Goal: Browse casually: Explore the website without a specific task or goal

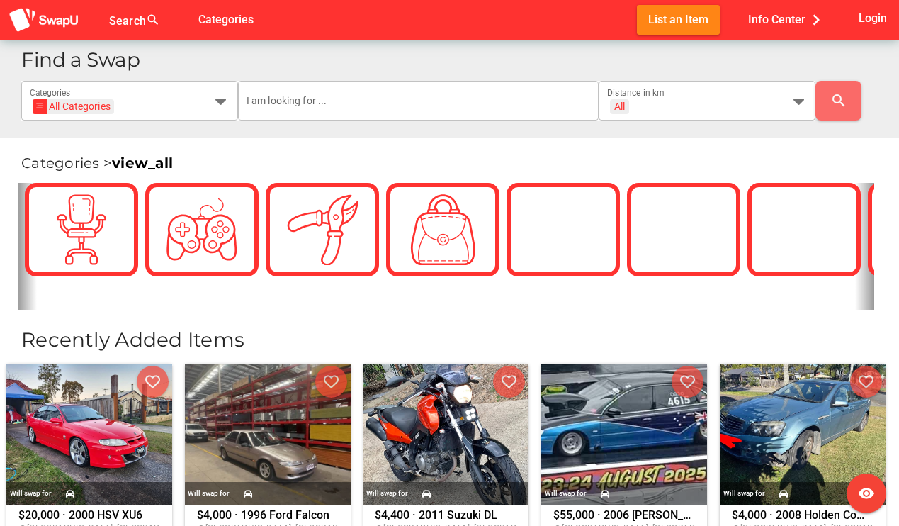
scroll to position [0, 2267]
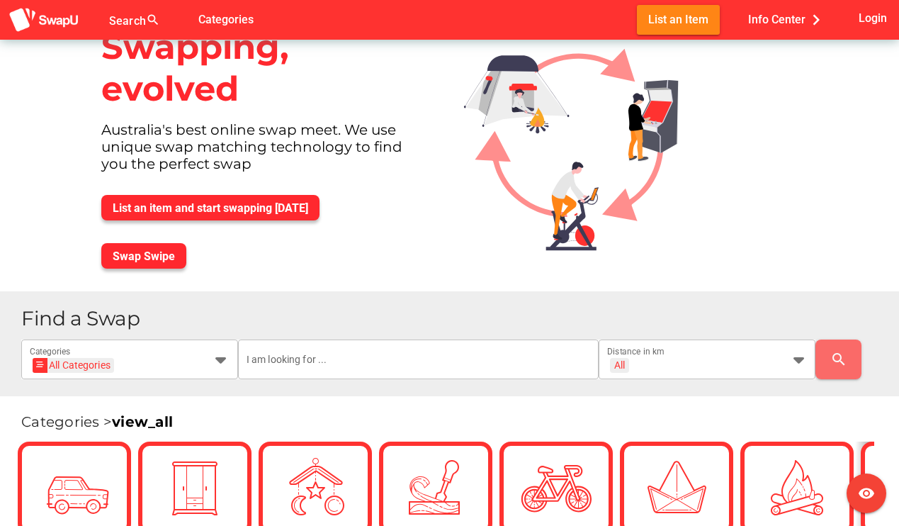
scroll to position [39, 0]
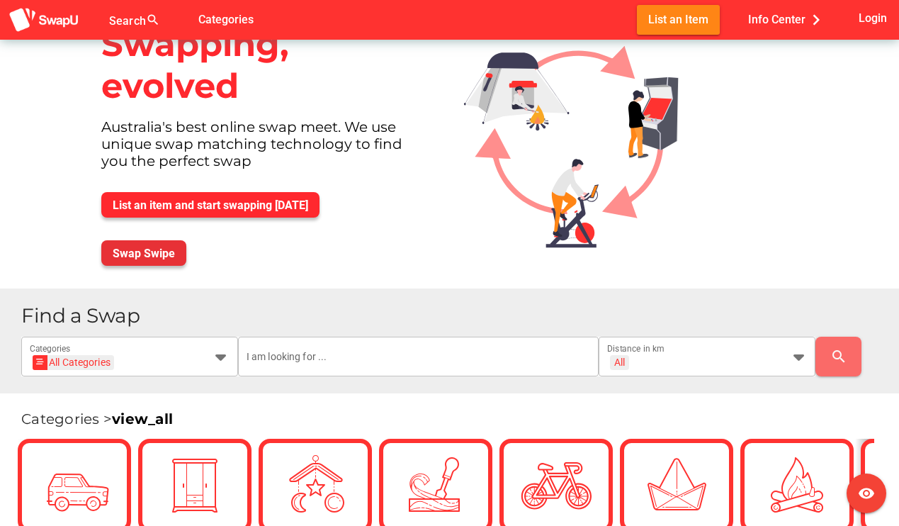
click at [147, 255] on span "Swap Swipe" at bounding box center [144, 253] width 62 height 13
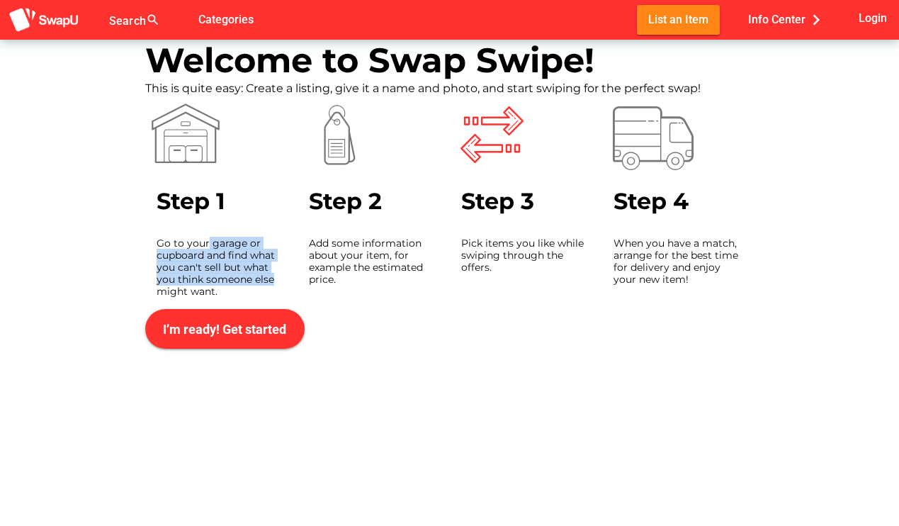
drag, startPoint x: 208, startPoint y: 243, endPoint x: 289, endPoint y: 279, distance: 89.1
click at [289, 279] on div "Go to your garage or cupboard and find what you can't sell but what you think s…" at bounding box center [221, 267] width 152 height 83
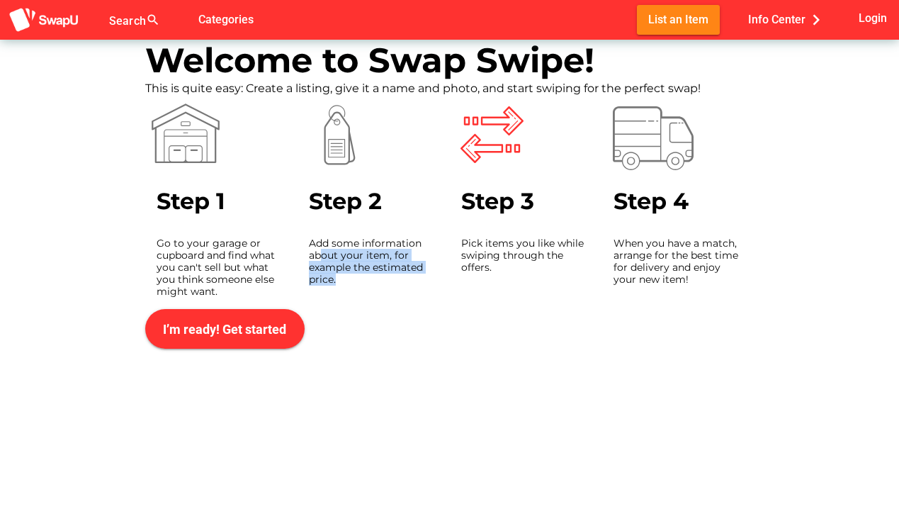
drag, startPoint x: 319, startPoint y: 249, endPoint x: 396, endPoint y: 275, distance: 80.9
click at [396, 275] on div "Add some information about your item, for example the estimated price." at bounding box center [374, 261] width 152 height 71
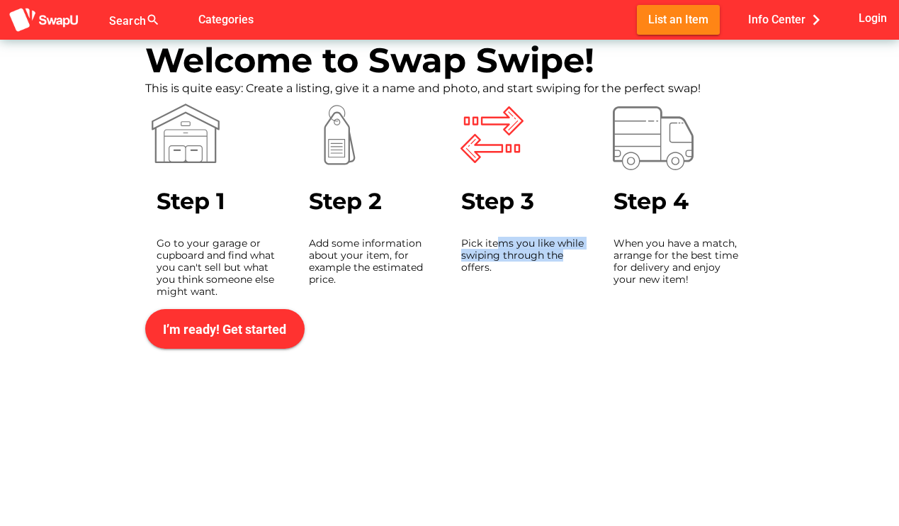
drag, startPoint x: 499, startPoint y: 246, endPoint x: 562, endPoint y: 257, distance: 64.8
click at [562, 257] on div "Pick items you like while swiping through the offers." at bounding box center [526, 255] width 152 height 59
click at [231, 16] on span "Categories" at bounding box center [225, 19] width 55 height 23
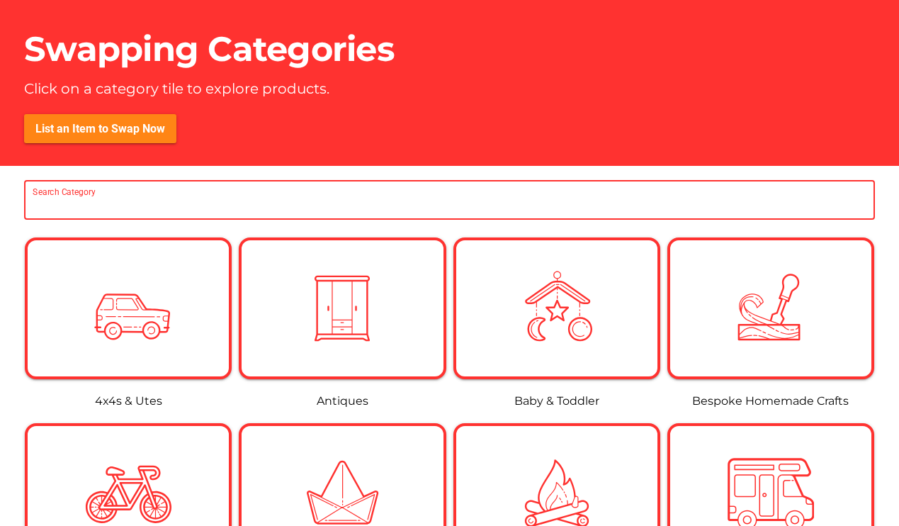
click at [110, 198] on input "Search Category" at bounding box center [450, 200] width 834 height 40
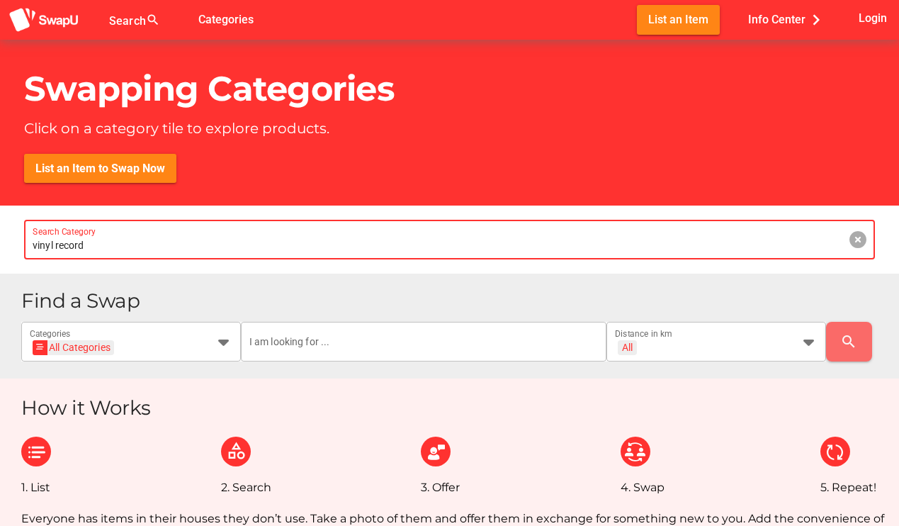
type input "vinyl record"
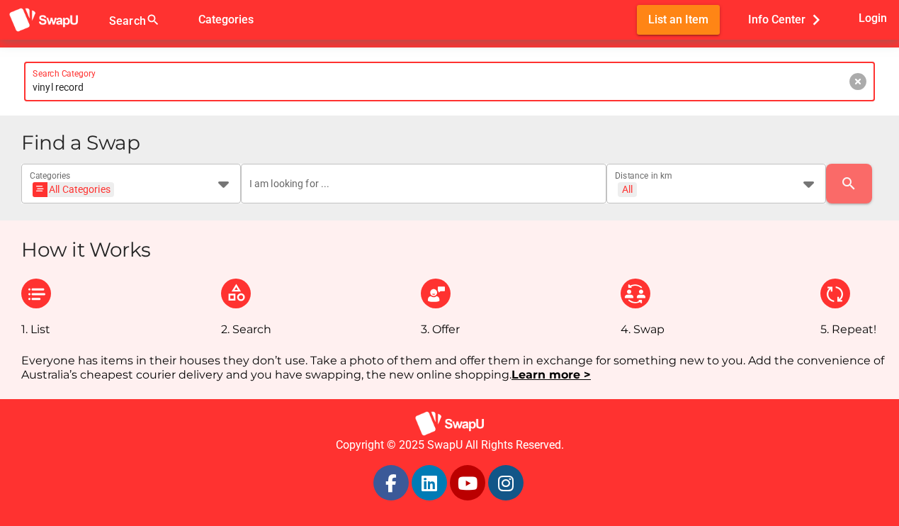
scroll to position [158, 0]
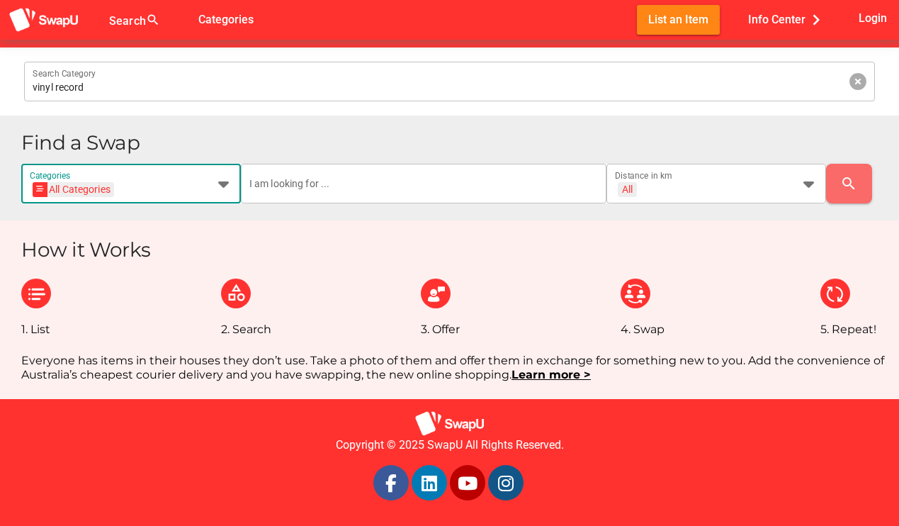
click at [222, 183] on icon at bounding box center [223, 183] width 17 height 17
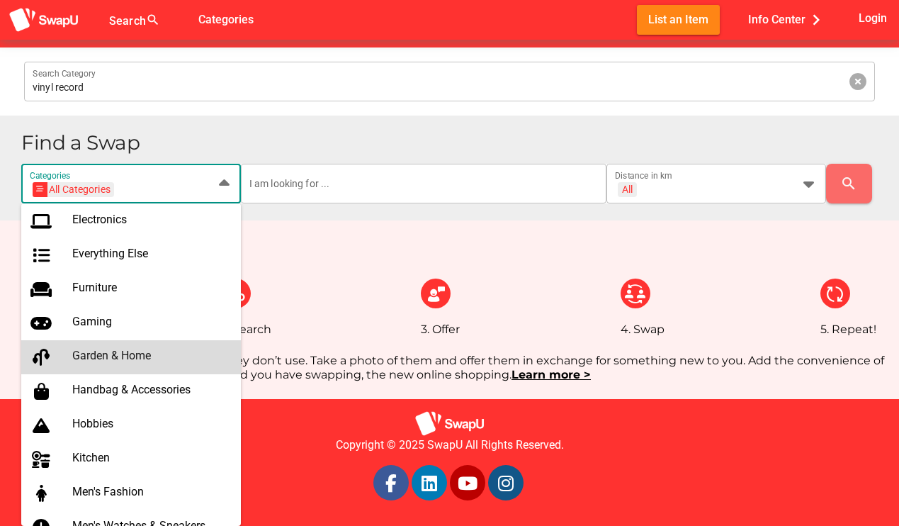
scroll to position [477, 0]
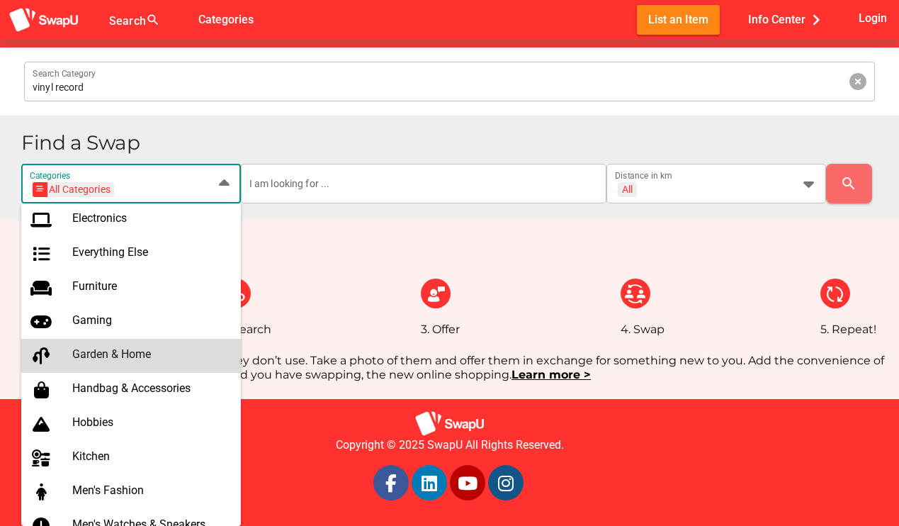
click at [128, 426] on div "Hobbies" at bounding box center [150, 422] width 157 height 13
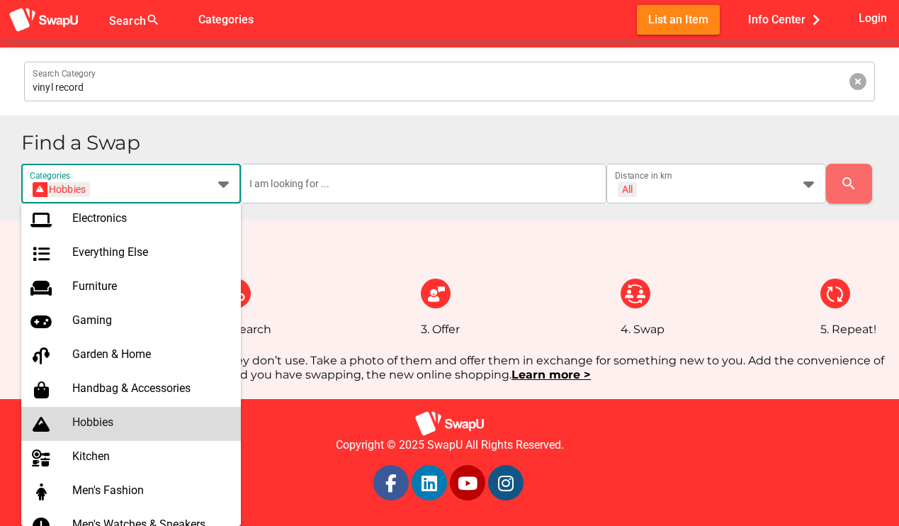
type input "Hobbies"
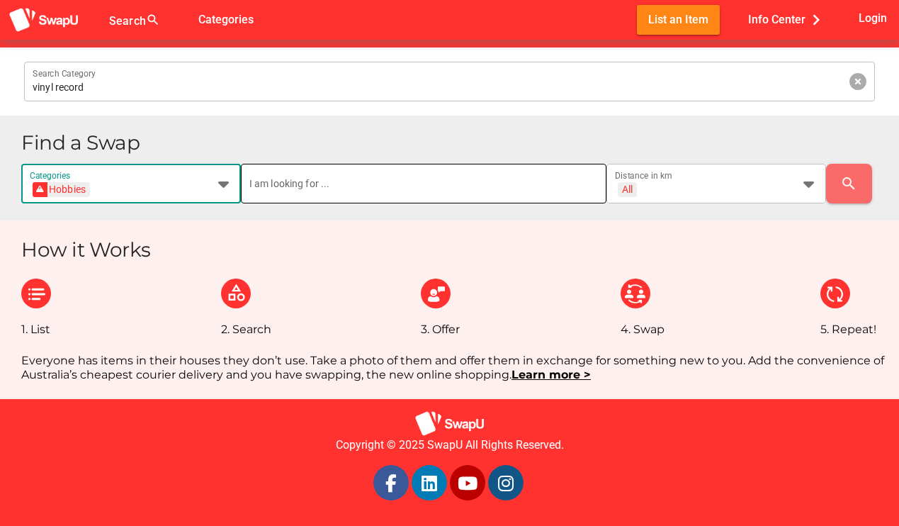
click at [319, 183] on input "text" at bounding box center [423, 184] width 349 height 40
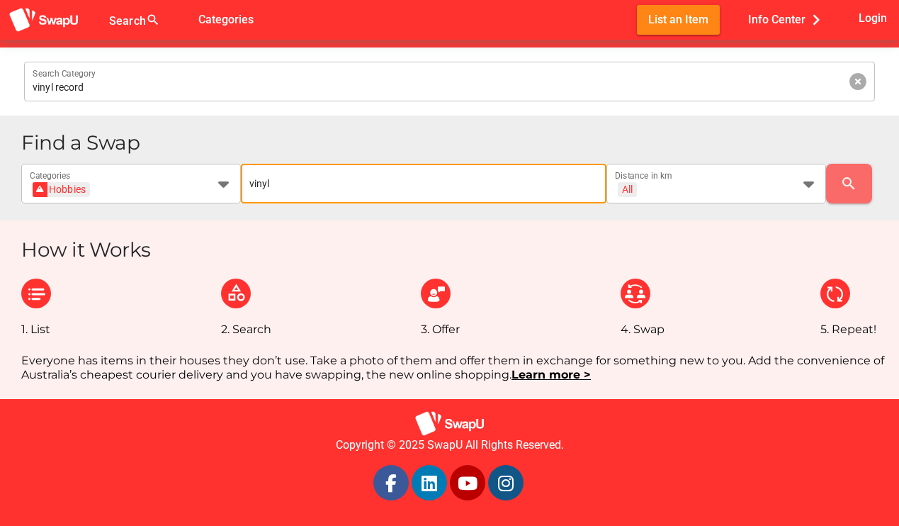
type input "vinyl"
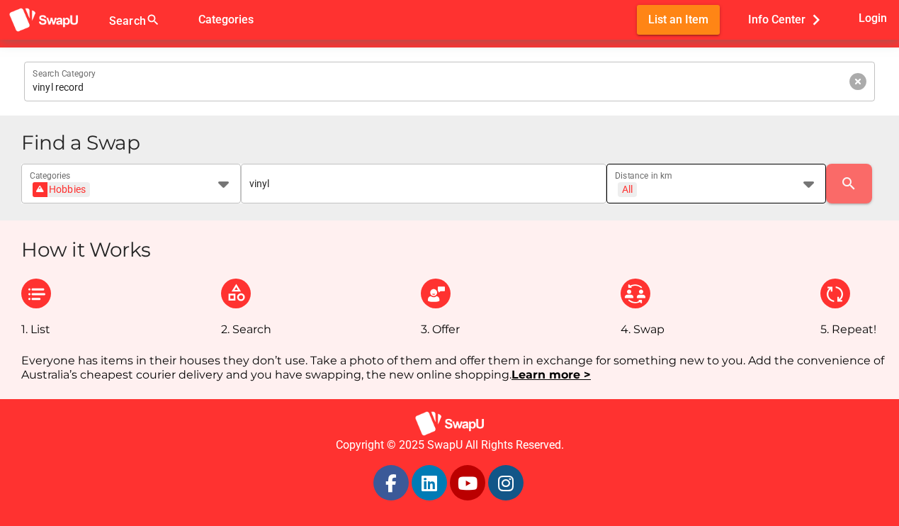
click at [681, 178] on div "All + All Distance in km" at bounding box center [703, 184] width 177 height 40
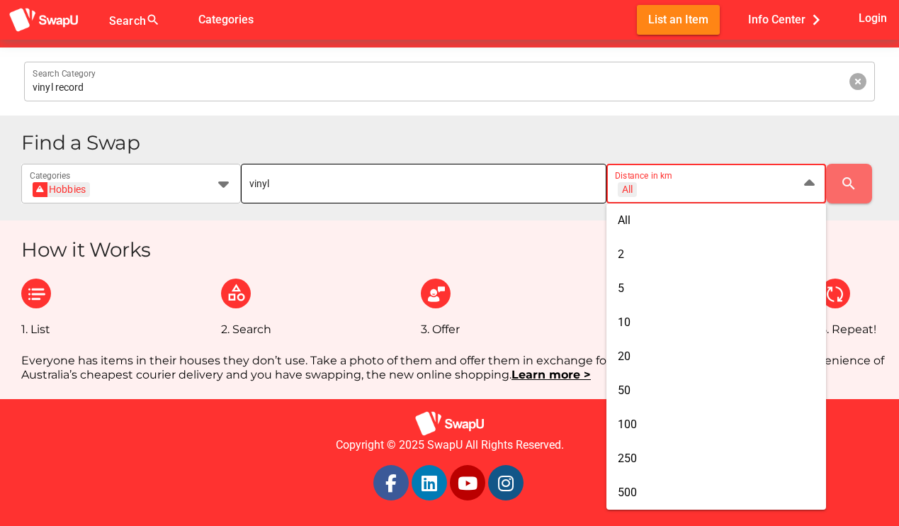
click at [547, 179] on input "vinyl" at bounding box center [423, 184] width 349 height 40
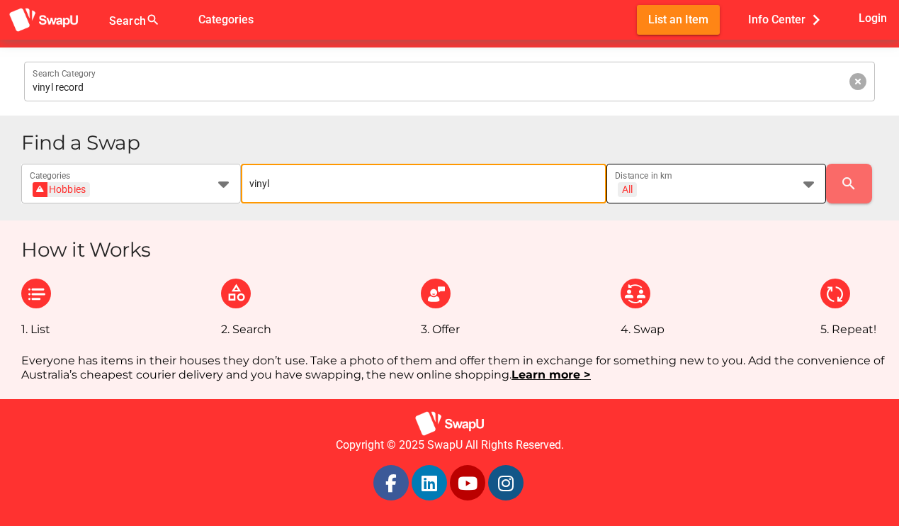
click at [672, 193] on div "All + All" at bounding box center [703, 192] width 177 height 23
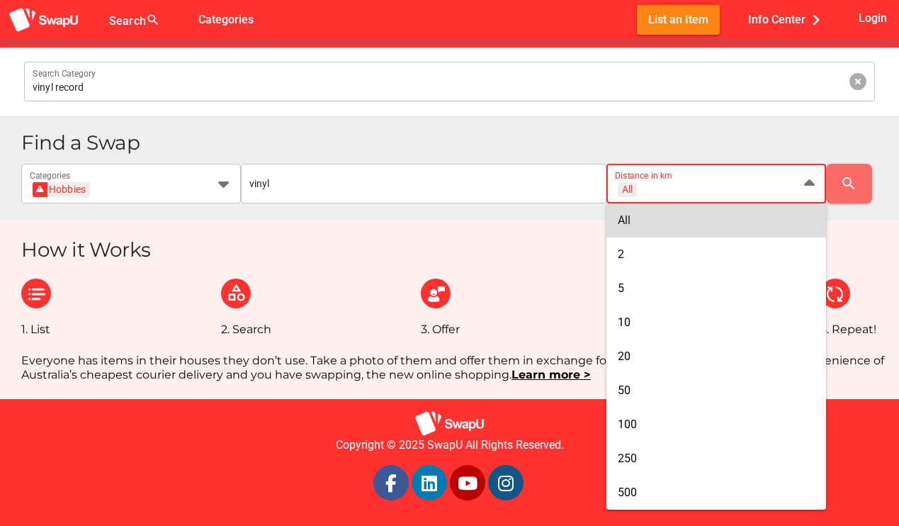
click at [635, 215] on div "All" at bounding box center [716, 220] width 197 height 13
type input "+ All km"
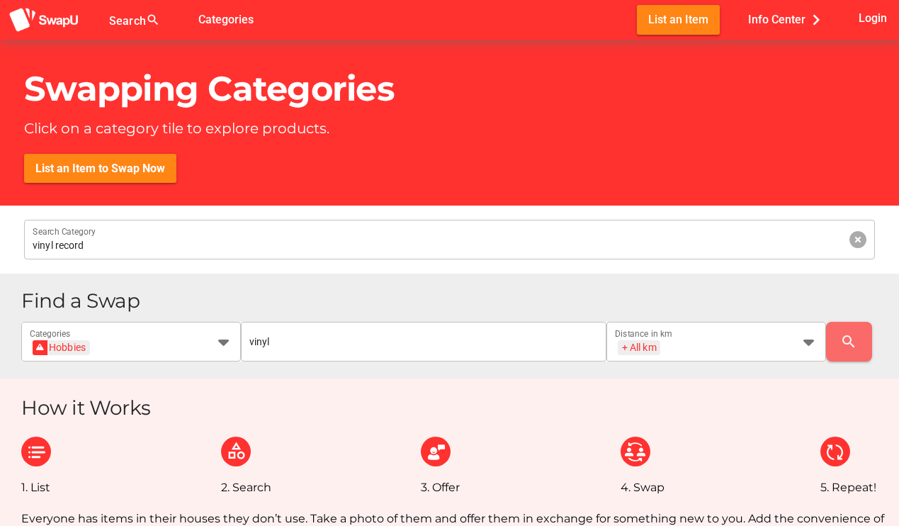
scroll to position [0, 0]
drag, startPoint x: 130, startPoint y: 17, endPoint x: 85, endPoint y: 17, distance: 45.3
click at [85, 17] on div "Search search false Categories List an Item Info Center chevron_right Login" at bounding box center [449, 20] width 899 height 40
click at [59, 18] on img at bounding box center [44, 20] width 71 height 26
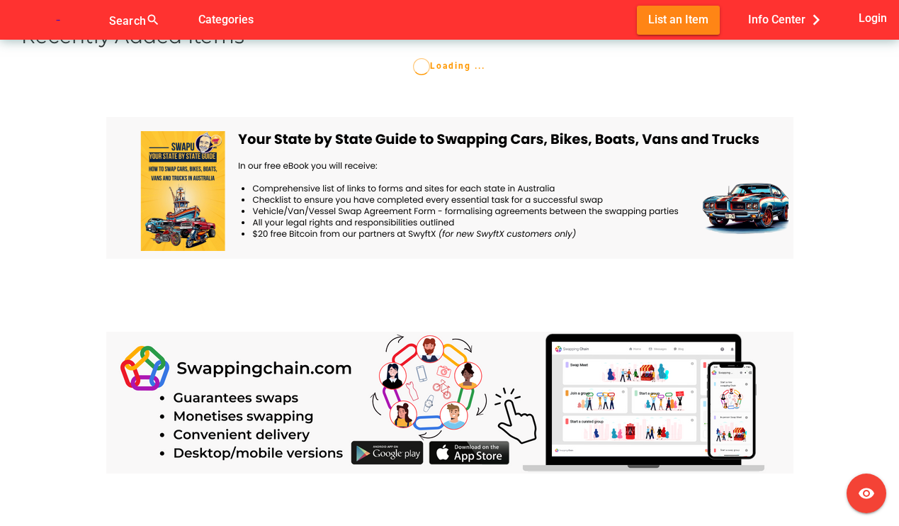
scroll to position [676, 0]
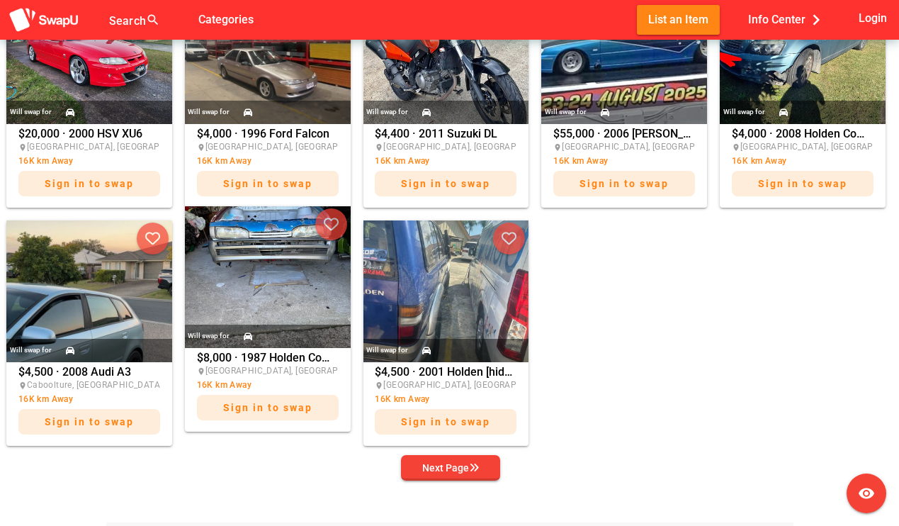
click at [322, 349] on div "$8,000 · 1987 Holden Commodore place [GEOGRAPHIC_DATA], [GEOGRAPHIC_DATA] 16K k…" at bounding box center [268, 390] width 166 height 84
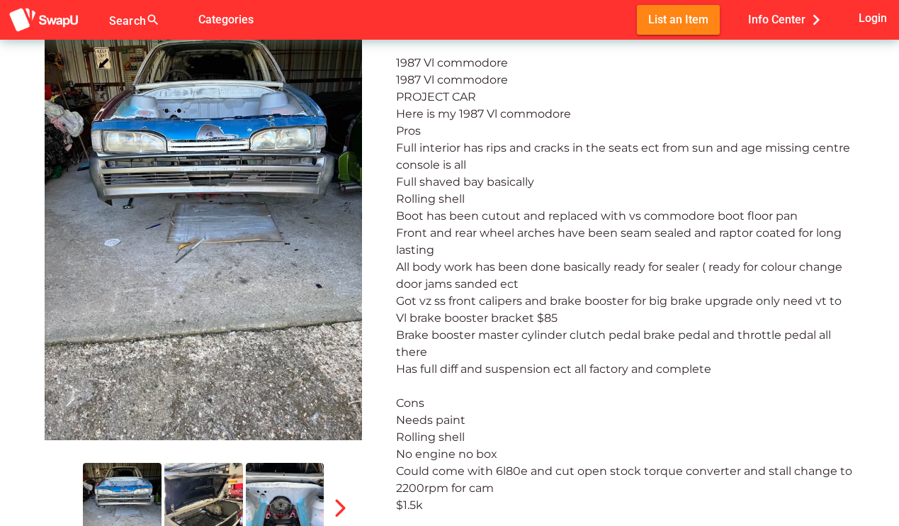
scroll to position [64, 0]
